Goal: Task Accomplishment & Management: Use online tool/utility

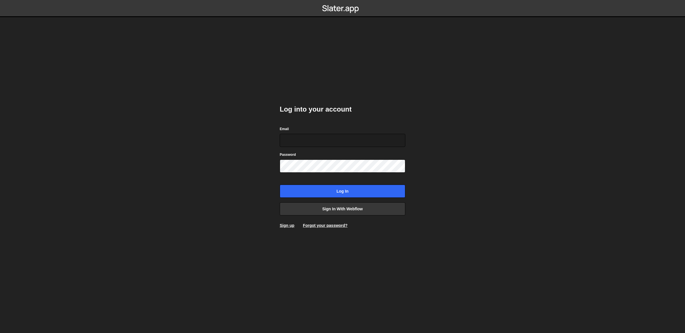
click at [325, 149] on form "Email Password Log in" at bounding box center [343, 162] width 126 height 72
click at [327, 143] on input "Email" at bounding box center [343, 140] width 126 height 13
click at [326, 143] on input "Email" at bounding box center [343, 140] width 126 height 13
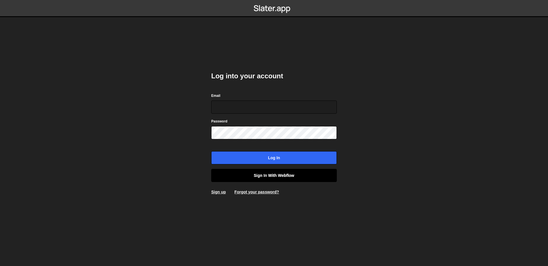
click at [301, 173] on link "Sign in with Webflow" at bounding box center [274, 175] width 126 height 13
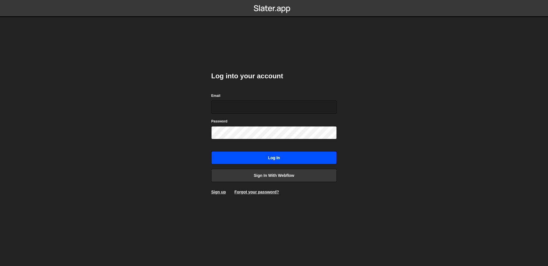
click at [278, 158] on input "Log in" at bounding box center [274, 157] width 126 height 13
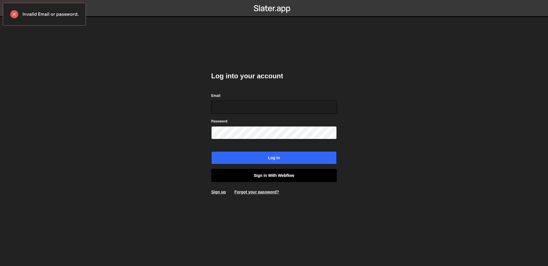
click at [284, 175] on link "Sign in with Webflow" at bounding box center [274, 175] width 126 height 13
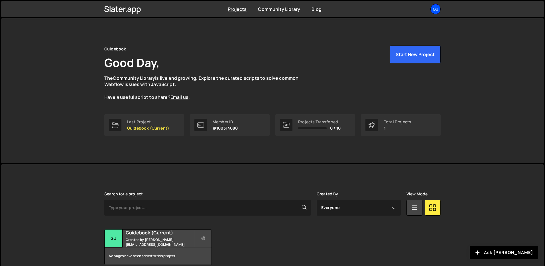
click at [438, 12] on div "Gu" at bounding box center [436, 9] width 10 height 10
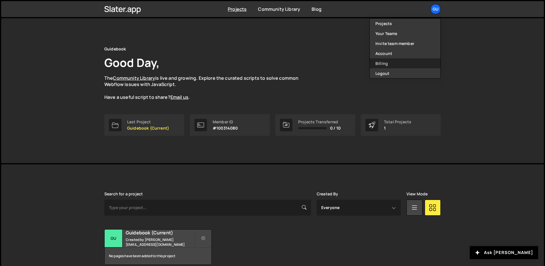
click at [397, 62] on link "Billing" at bounding box center [405, 63] width 71 height 10
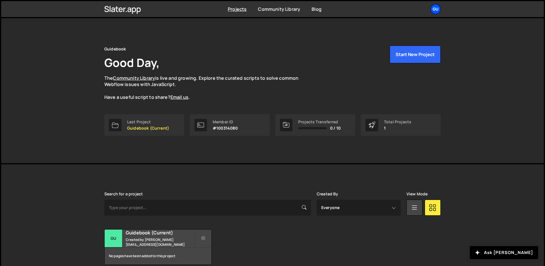
click at [434, 6] on div "Gu" at bounding box center [436, 9] width 10 height 10
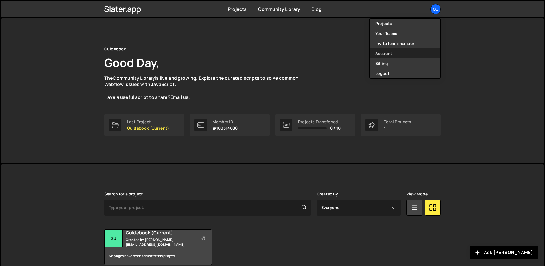
click at [390, 54] on link "Account" at bounding box center [405, 53] width 71 height 10
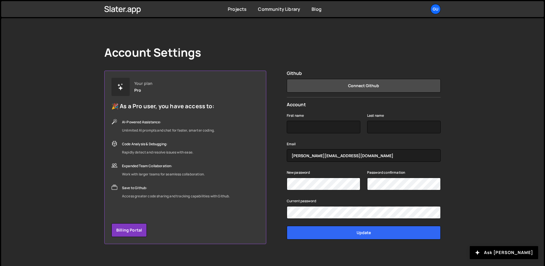
click at [399, 57] on div "Account Settings" at bounding box center [272, 53] width 337 height 14
click at [360, 90] on button "Connect Github" at bounding box center [364, 86] width 154 height 14
click at [378, 91] on button "Connect Github" at bounding box center [364, 86] width 154 height 14
click at [345, 90] on button "Connect Github" at bounding box center [364, 86] width 154 height 14
click at [346, 88] on button "Connect Github" at bounding box center [364, 86] width 154 height 14
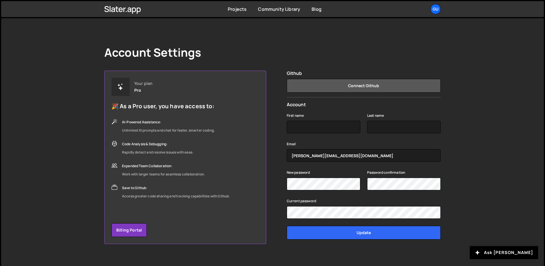
click at [346, 86] on button "Connect Github" at bounding box center [364, 86] width 154 height 14
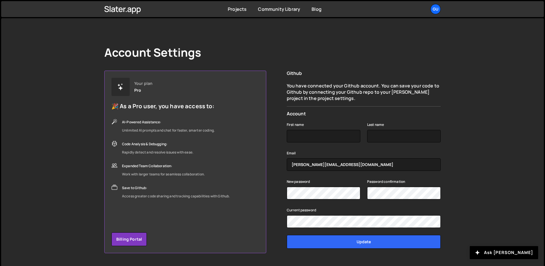
click at [425, 102] on div "Github You have connected your Github account. You can save your code to Github…" at bounding box center [364, 162] width 154 height 183
click at [233, 14] on div "Projects Community Library Blog Gu Projects Your Teams Invite team member Accou…" at bounding box center [273, 9] width 354 height 16
click at [234, 12] on div "Projects" at bounding box center [237, 9] width 19 height 6
click at [234, 12] on link "Projects" at bounding box center [237, 9] width 19 height 6
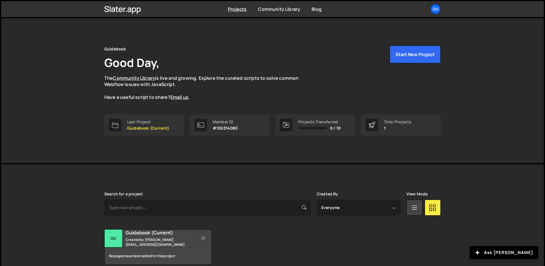
scroll to position [27, 0]
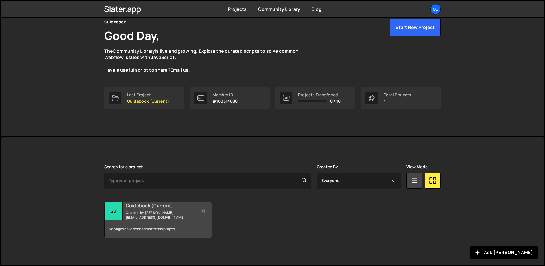
click at [177, 213] on small "Created by [PERSON_NAME][EMAIL_ADDRESS][DOMAIN_NAME]" at bounding box center [160, 216] width 69 height 10
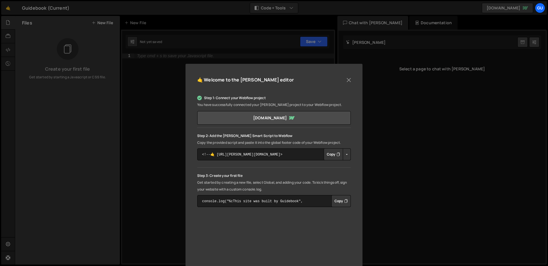
click at [206, 212] on div "Step 1: Connect your Webflow project You have successfully connected your [PERS…" at bounding box center [273, 200] width 153 height 221
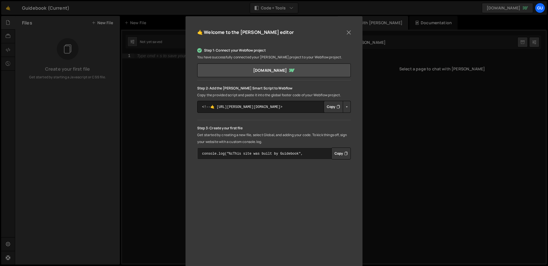
scroll to position [38, 0]
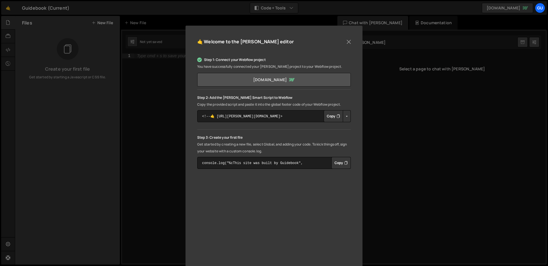
click at [317, 82] on link "[DOMAIN_NAME]" at bounding box center [273, 80] width 153 height 14
click at [345, 117] on button "Button group with nested dropdown" at bounding box center [347, 116] width 8 height 12
click at [335, 165] on button "Copy" at bounding box center [340, 163] width 19 height 12
click at [347, 37] on div "🤙 Welcome to the [PERSON_NAME] editor" at bounding box center [273, 44] width 153 height 15
click at [346, 40] on button "Close" at bounding box center [348, 42] width 9 height 9
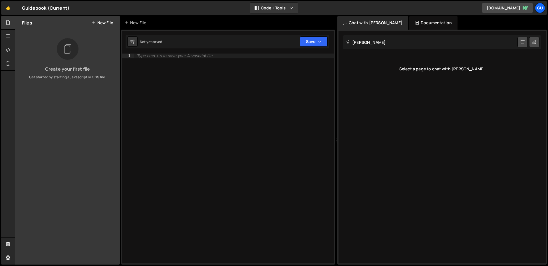
click at [69, 46] on icon at bounding box center [67, 49] width 9 height 13
click at [101, 24] on button "New File" at bounding box center [102, 23] width 21 height 5
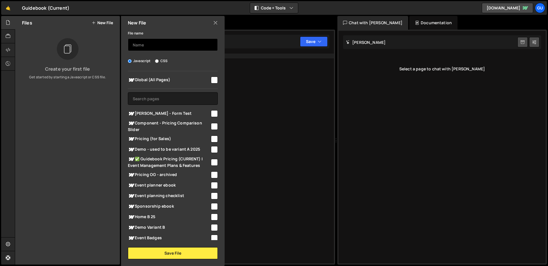
click at [169, 47] on input "text" at bounding box center [173, 45] width 90 height 13
type input "T"
type input "R"
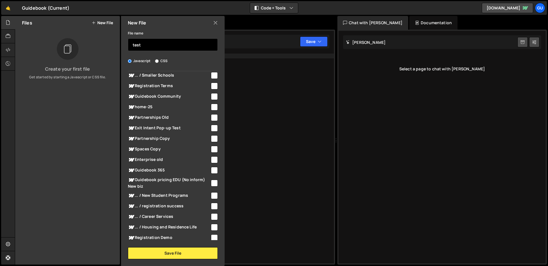
scroll to position [0, 0]
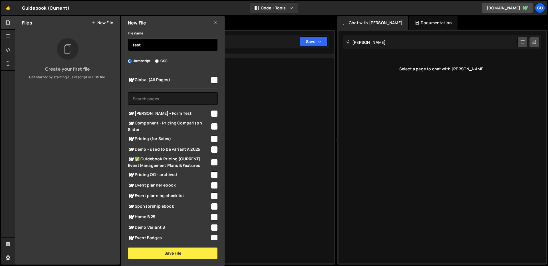
type input "test"
click at [216, 78] on div "Global (All Pages) [PERSON_NAME] - Form Test" at bounding box center [173, 155] width 104 height 169
click at [213, 80] on input "checkbox" at bounding box center [214, 80] width 7 height 7
checkbox input "true"
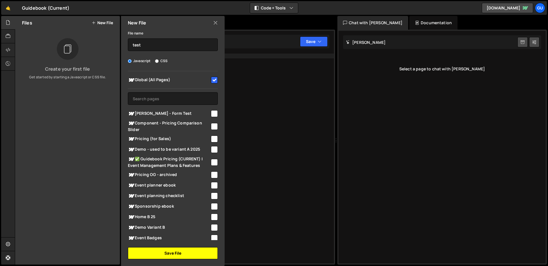
click at [192, 257] on button "Save File" at bounding box center [173, 254] width 90 height 12
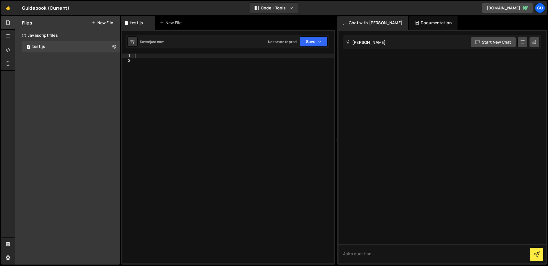
click at [149, 57] on div at bounding box center [234, 164] width 200 height 220
paste textarea "console.log("%cThis site was built by Guidebook", "background:blue;color:#fff;p…"
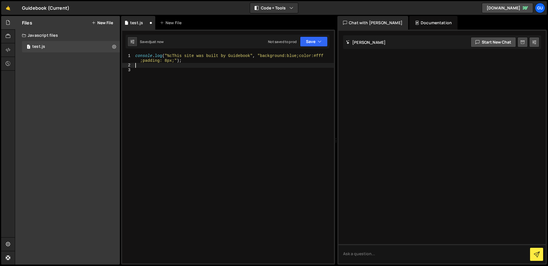
type textarea "console.log("%cThis site was built by Guidebook", "background:blue;color:#fff;p…"
click at [316, 42] on button "Save" at bounding box center [314, 42] width 28 height 10
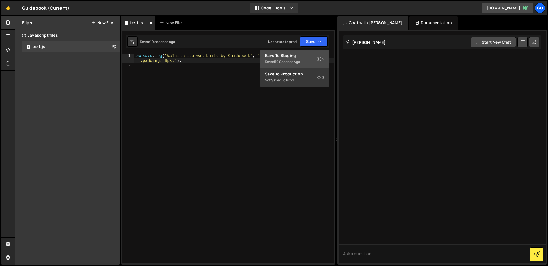
click at [307, 57] on div "Save to Staging S" at bounding box center [294, 56] width 59 height 6
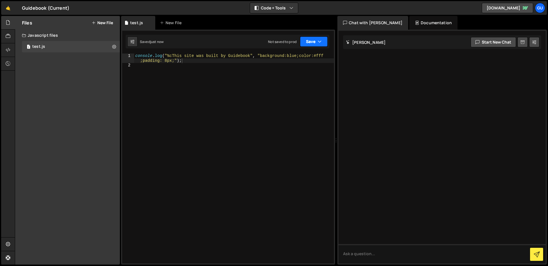
click at [316, 42] on button "Save" at bounding box center [314, 42] width 28 height 10
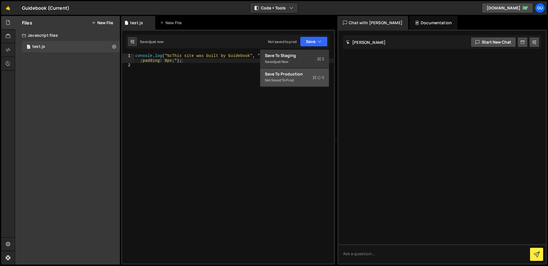
click at [309, 78] on div "Not saved to prod" at bounding box center [294, 80] width 59 height 7
